Goal: Task Accomplishment & Management: Use online tool/utility

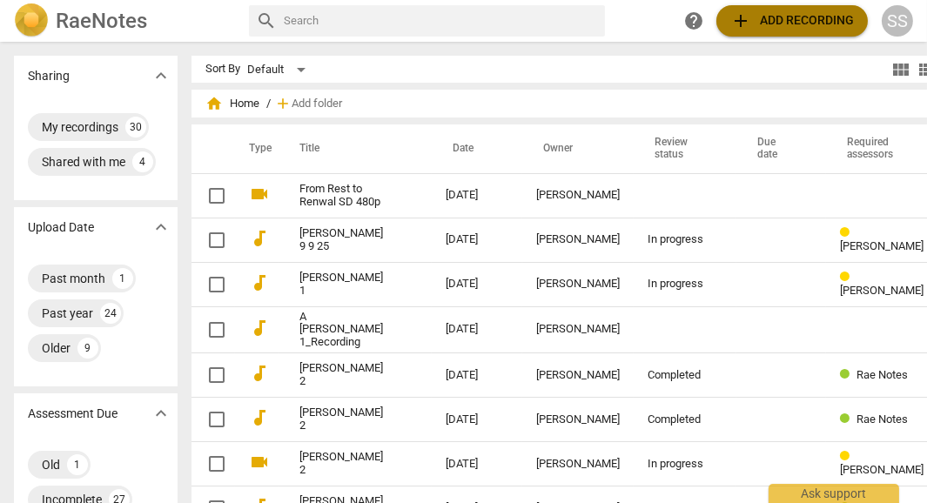
click at [818, 10] on span "add Add recording" at bounding box center [792, 20] width 124 height 21
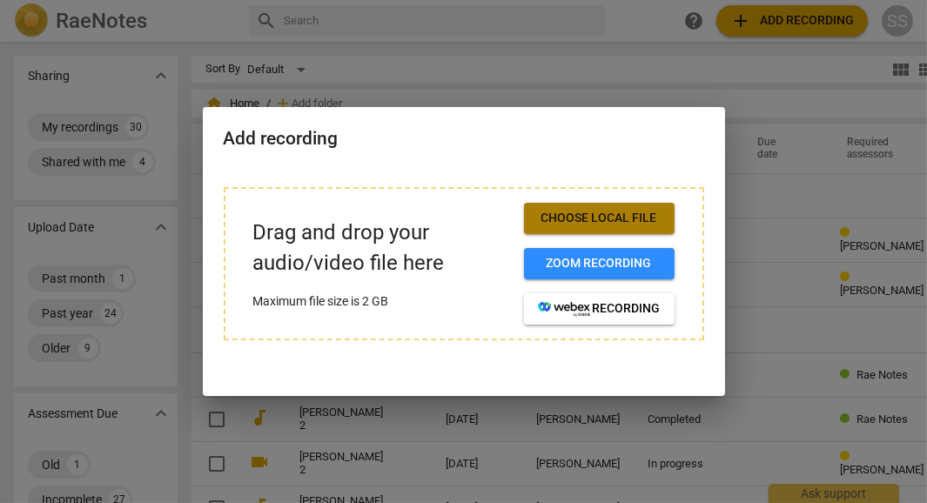
click at [610, 212] on span "Choose local file" at bounding box center [599, 218] width 123 height 17
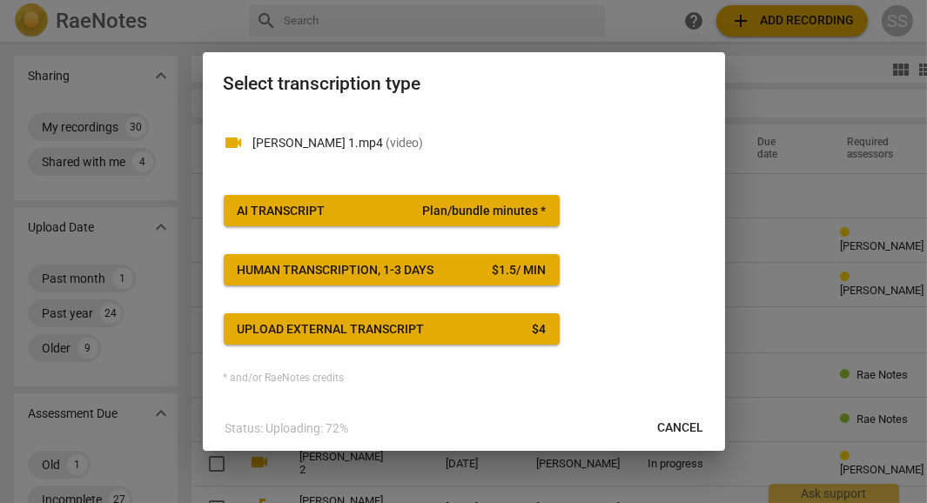
click at [382, 208] on span "AI Transcript Plan/bundle minutes *" at bounding box center [392, 211] width 308 height 17
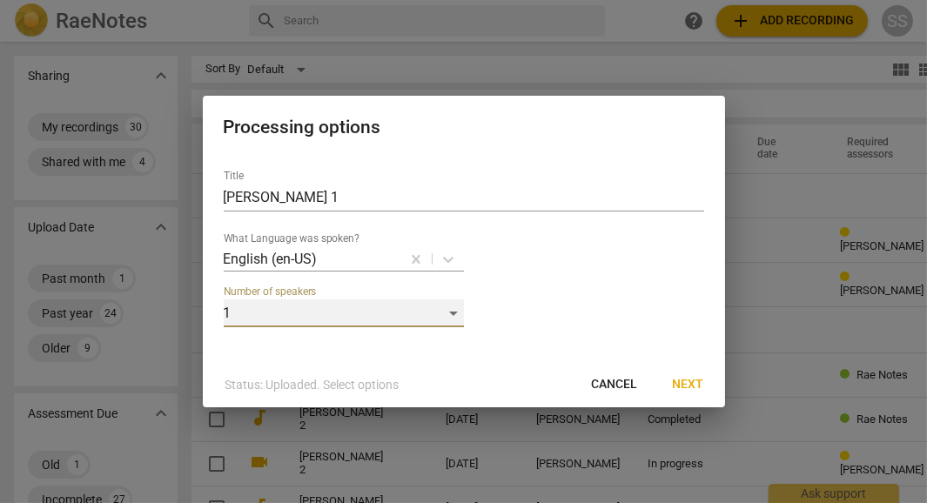
click at [448, 311] on div "1" at bounding box center [344, 314] width 240 height 28
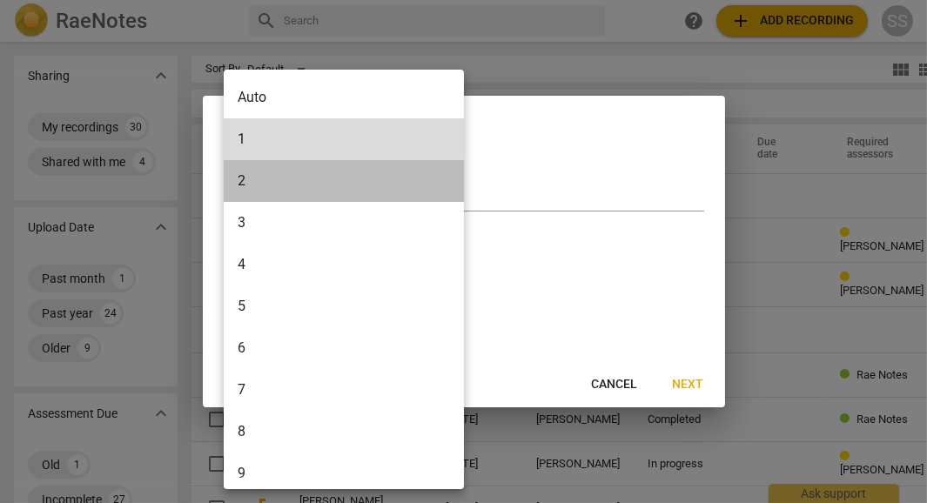
click at [273, 189] on li "2" at bounding box center [347, 181] width 246 height 42
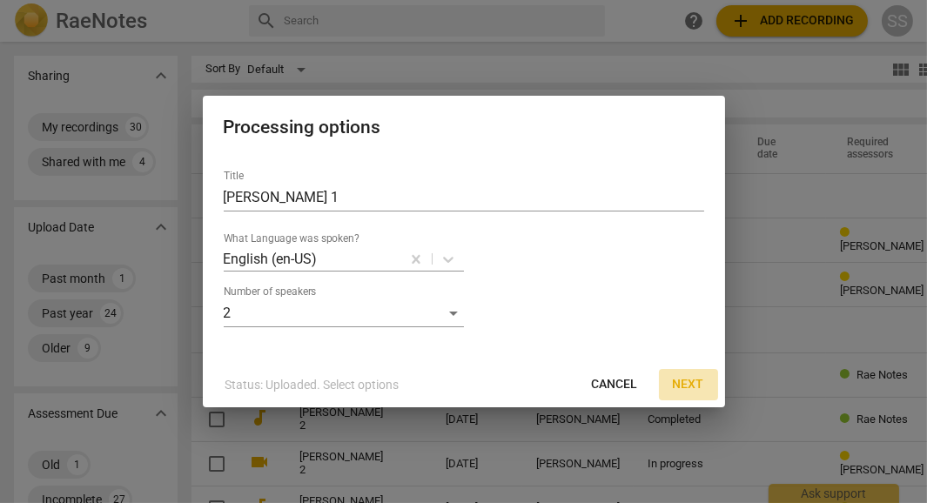
click at [690, 387] on span "Next" at bounding box center [688, 384] width 31 height 17
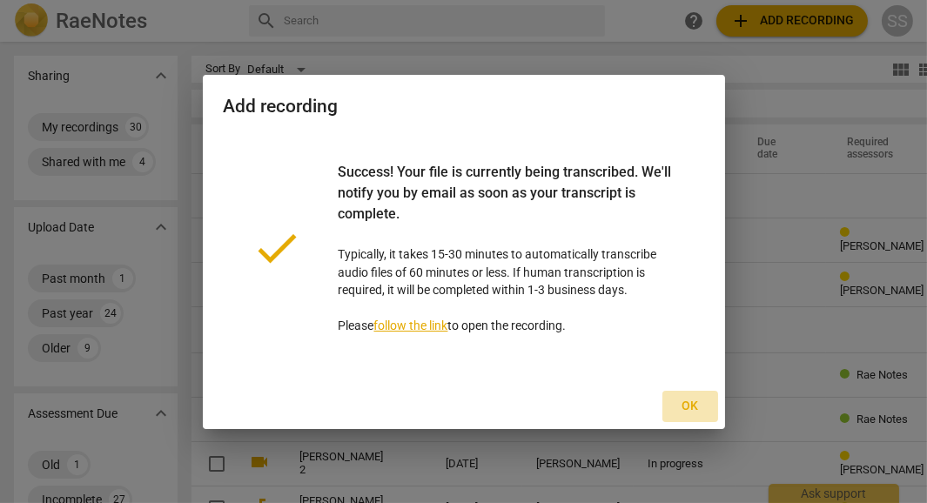
click at [687, 407] on span "Ok" at bounding box center [691, 406] width 28 height 17
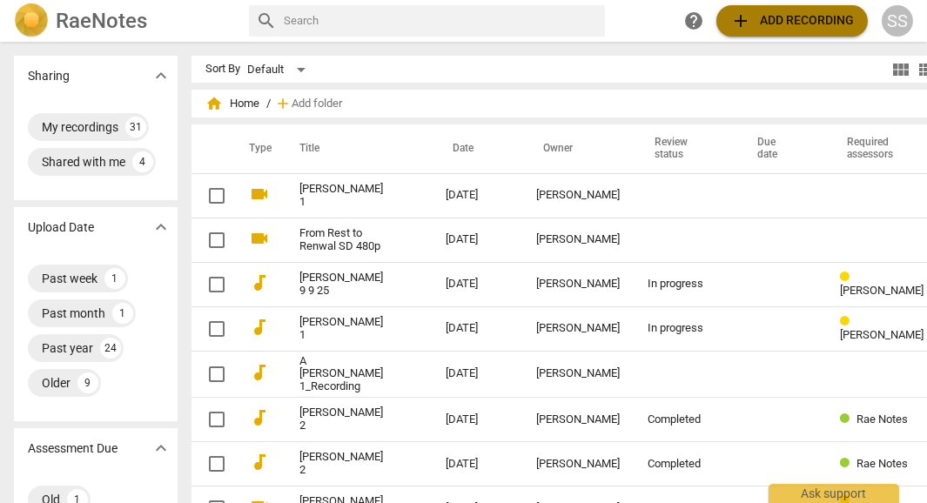
click at [773, 17] on span "add Add recording" at bounding box center [792, 20] width 124 height 21
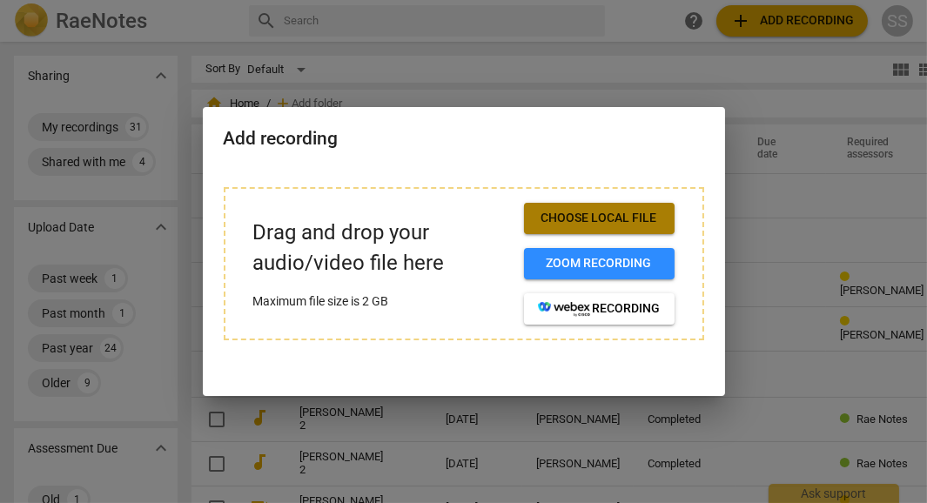
click at [604, 218] on span "Choose local file" at bounding box center [599, 218] width 123 height 17
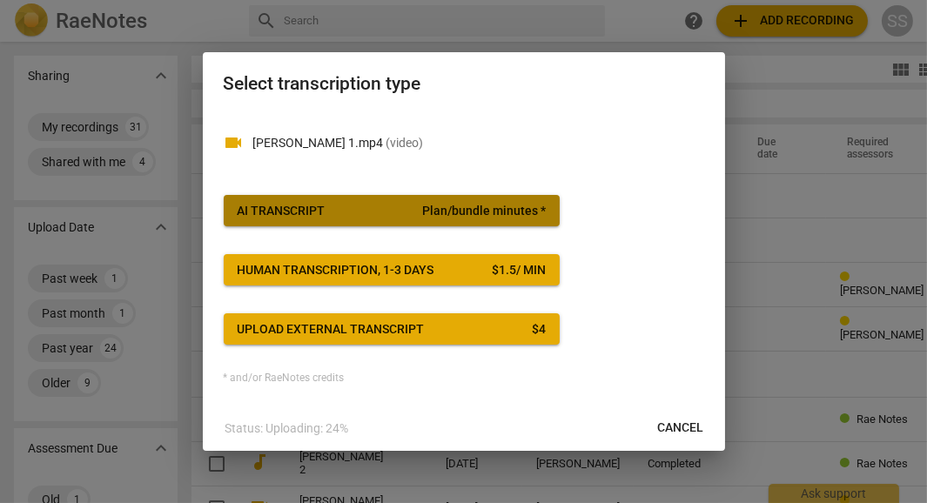
click at [395, 208] on span "AI Transcript Plan/bundle minutes *" at bounding box center [392, 211] width 308 height 17
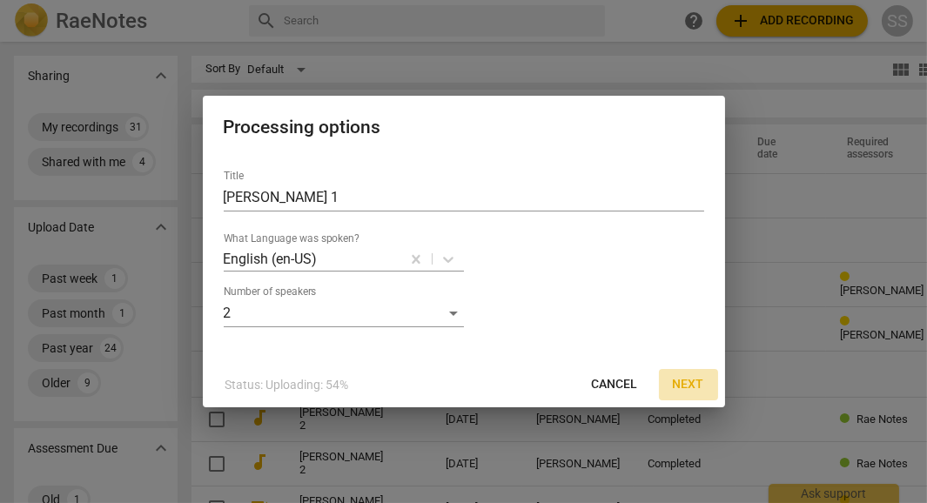
click at [678, 387] on span "Next" at bounding box center [688, 384] width 31 height 17
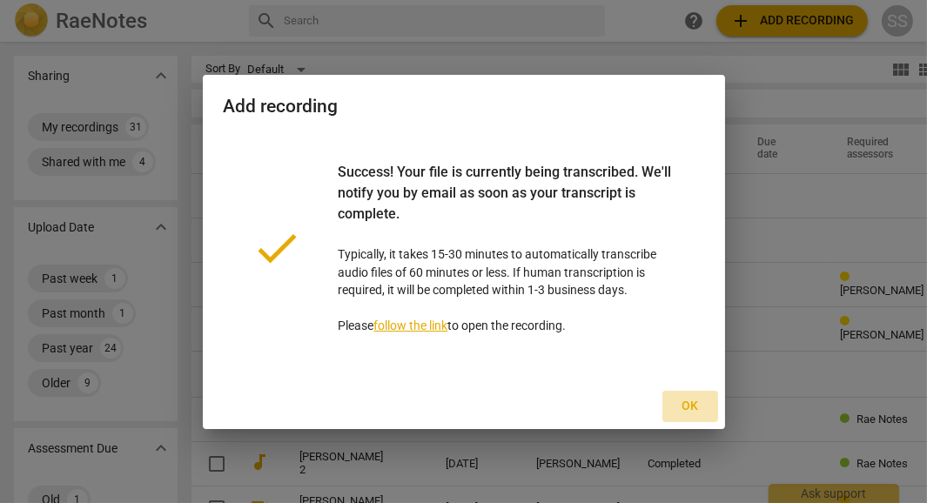
click at [688, 404] on span "Ok" at bounding box center [691, 406] width 28 height 17
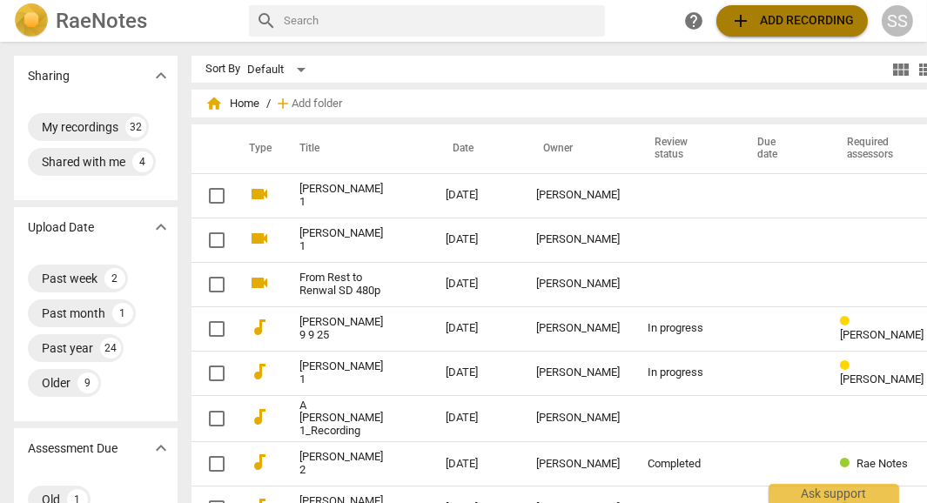
click at [797, 15] on span "add Add recording" at bounding box center [792, 20] width 124 height 21
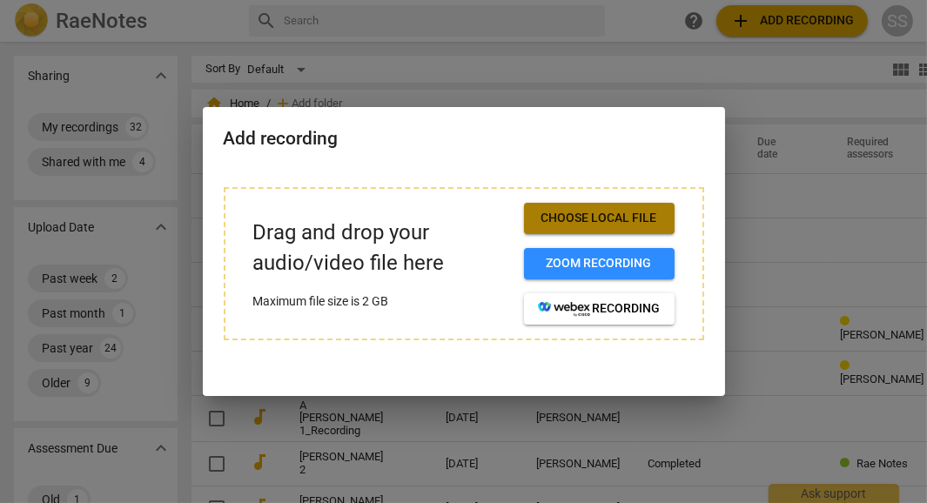
click at [575, 221] on span "Choose local file" at bounding box center [599, 218] width 123 height 17
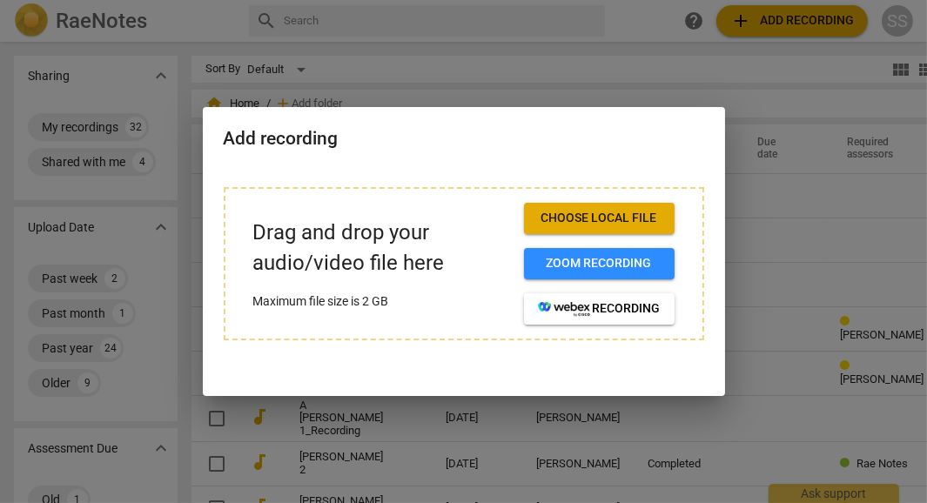
click at [571, 218] on span "Choose local file" at bounding box center [599, 218] width 123 height 17
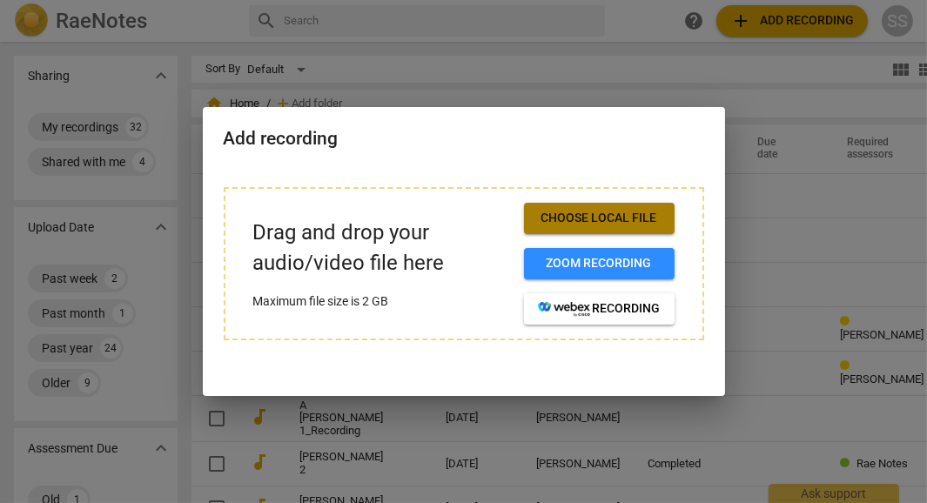
click at [613, 224] on span "Choose local file" at bounding box center [599, 218] width 123 height 17
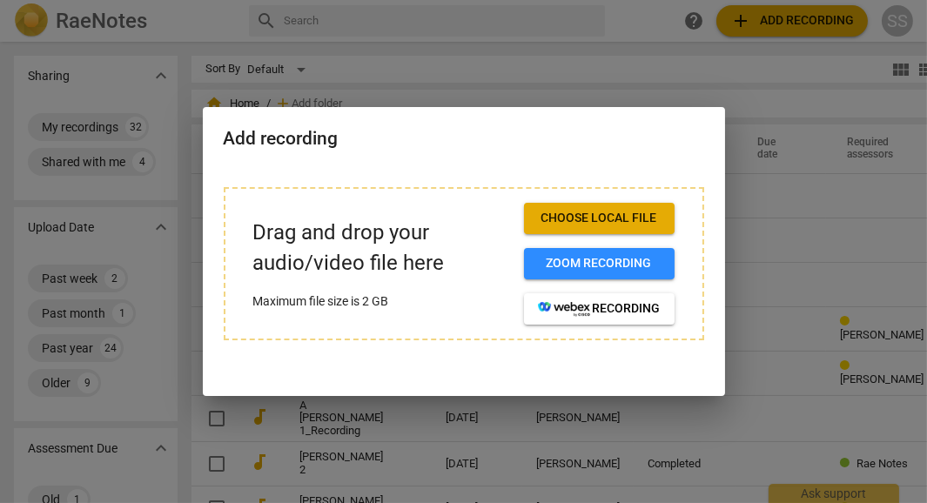
click at [61, 89] on div at bounding box center [463, 251] width 927 height 503
